Goal: Task Accomplishment & Management: Use online tool/utility

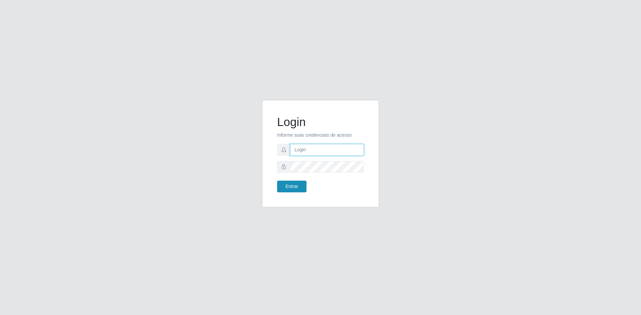
type input "[EMAIL_ADDRESS][DOMAIN_NAME]"
click at [290, 186] on button "Entrar" at bounding box center [291, 187] width 29 height 12
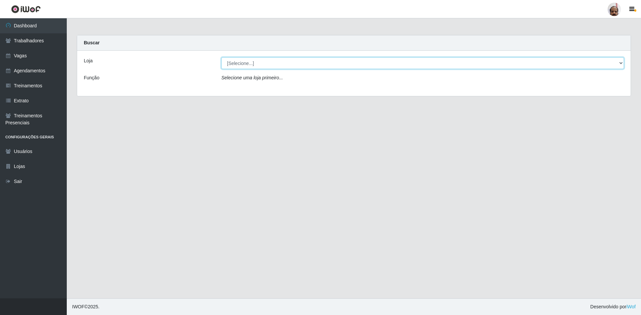
click at [310, 63] on select "[Selecione...] Mar Vermelho - Loja 05" at bounding box center [422, 63] width 403 height 12
click at [221, 57] on select "[Selecione...] Mar Vermelho - Loja 05" at bounding box center [422, 63] width 403 height 12
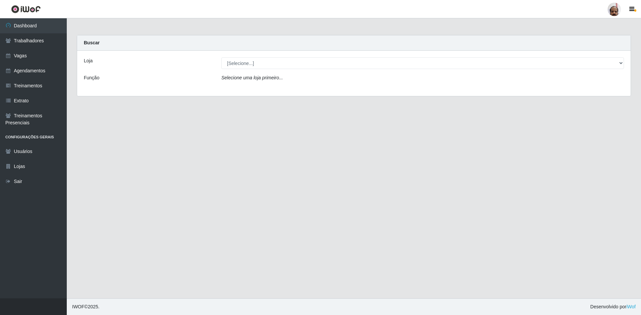
click at [307, 81] on div "Selecione uma loja primeiro..." at bounding box center [422, 79] width 413 height 10
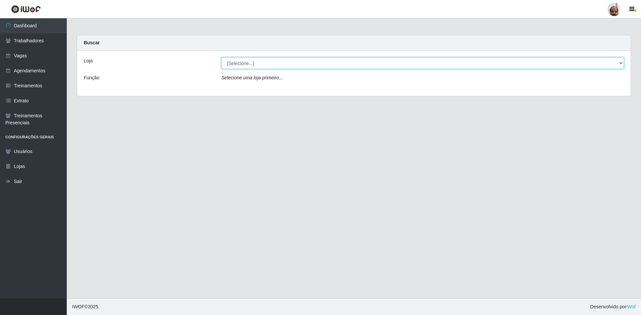
click at [308, 67] on select "[Selecione...] Mar Vermelho - Loja 05" at bounding box center [422, 63] width 403 height 12
select select "252"
click at [221, 57] on select "[Selecione...] Mar Vermelho - Loja 05" at bounding box center [422, 63] width 403 height 12
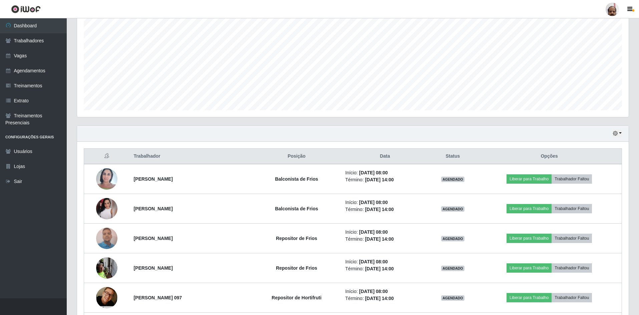
scroll to position [134, 0]
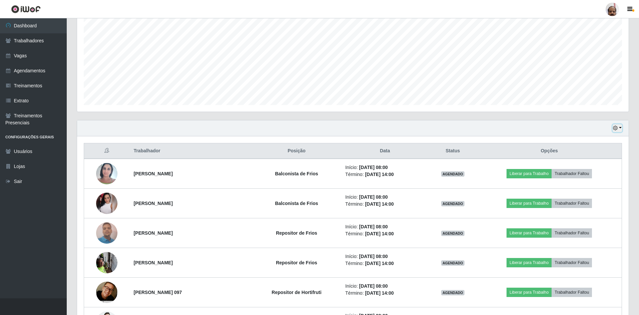
click at [621, 129] on button "button" at bounding box center [617, 129] width 9 height 8
click at [592, 172] on button "3 dias" at bounding box center [595, 168] width 53 height 14
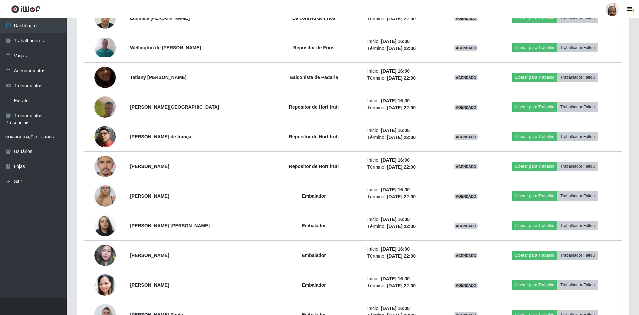
scroll to position [3748, 0]
